Goal: Find specific page/section: Find specific page/section

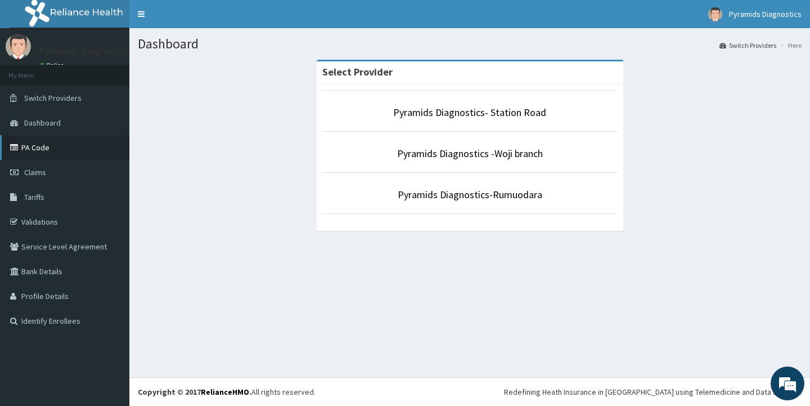
click at [36, 146] on link "PA Code" at bounding box center [64, 147] width 129 height 25
click at [45, 149] on link "PA Code" at bounding box center [64, 147] width 129 height 25
